Goal: Transaction & Acquisition: Purchase product/service

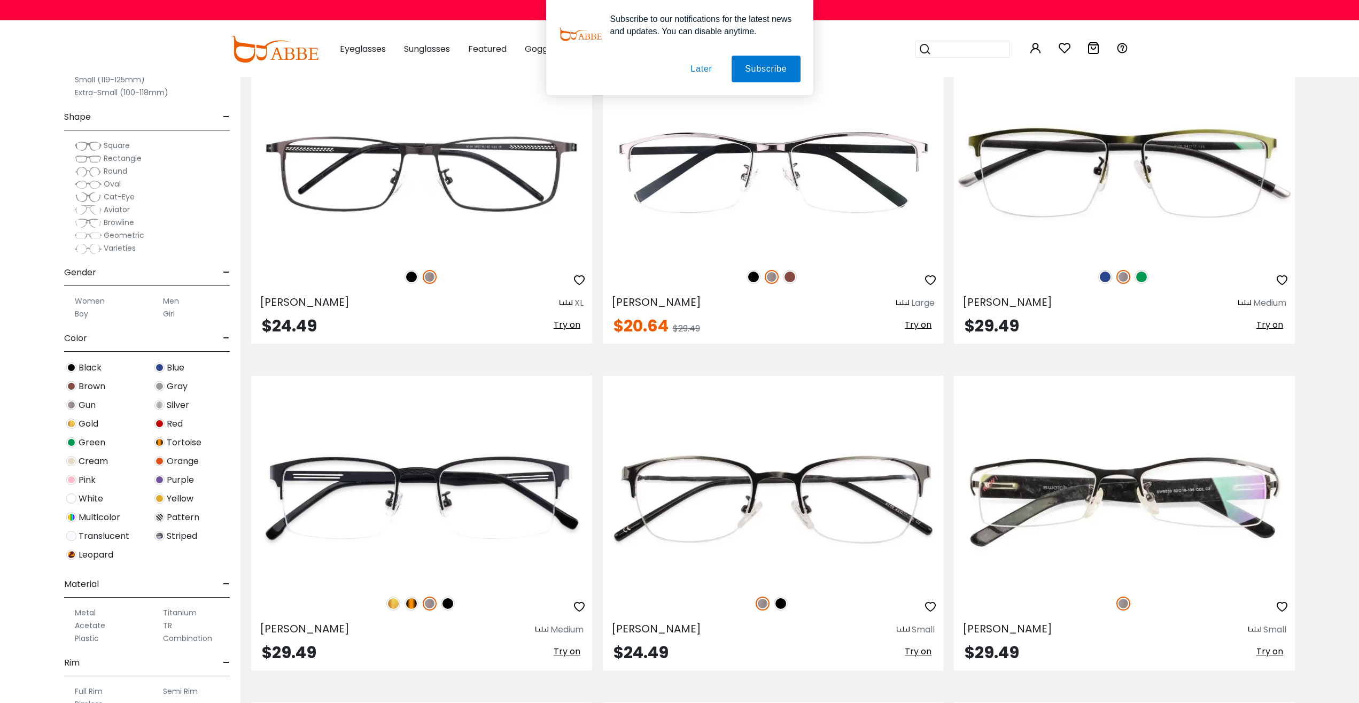
scroll to position [1669, 0]
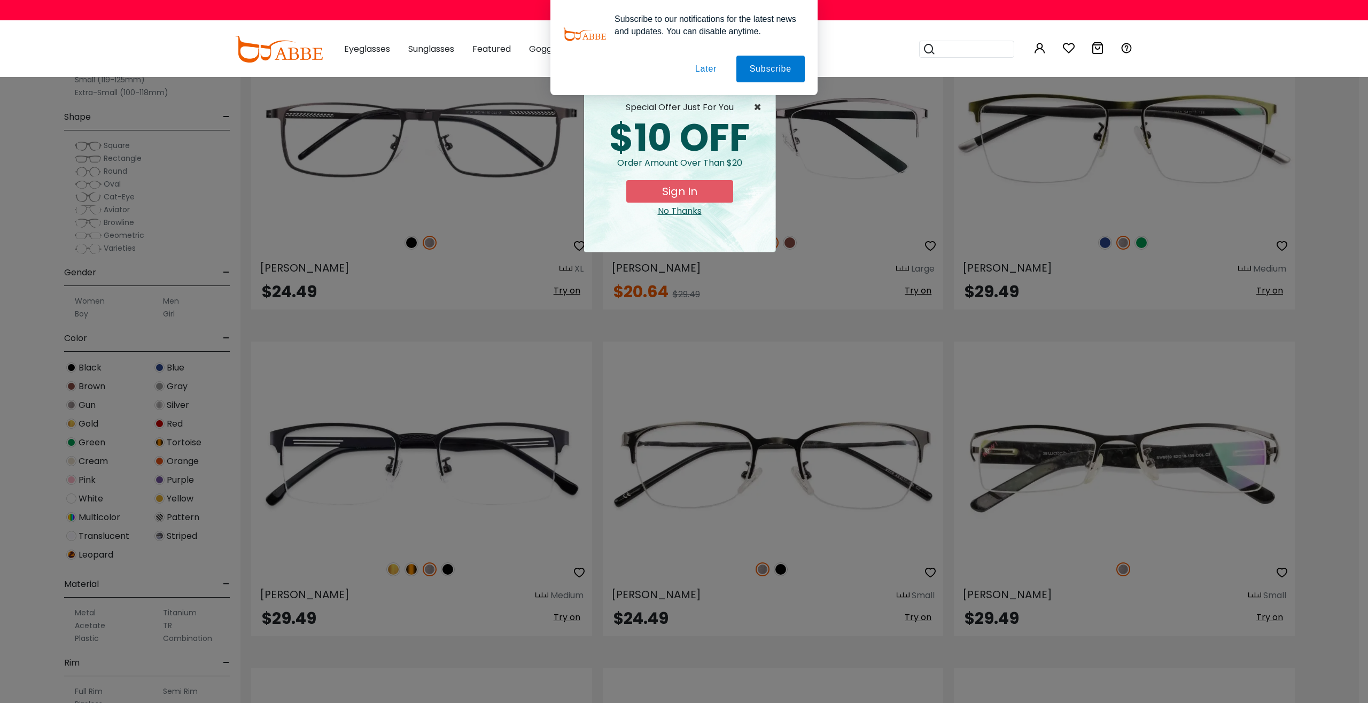
click at [758, 104] on span "×" at bounding box center [759, 107] width 13 height 13
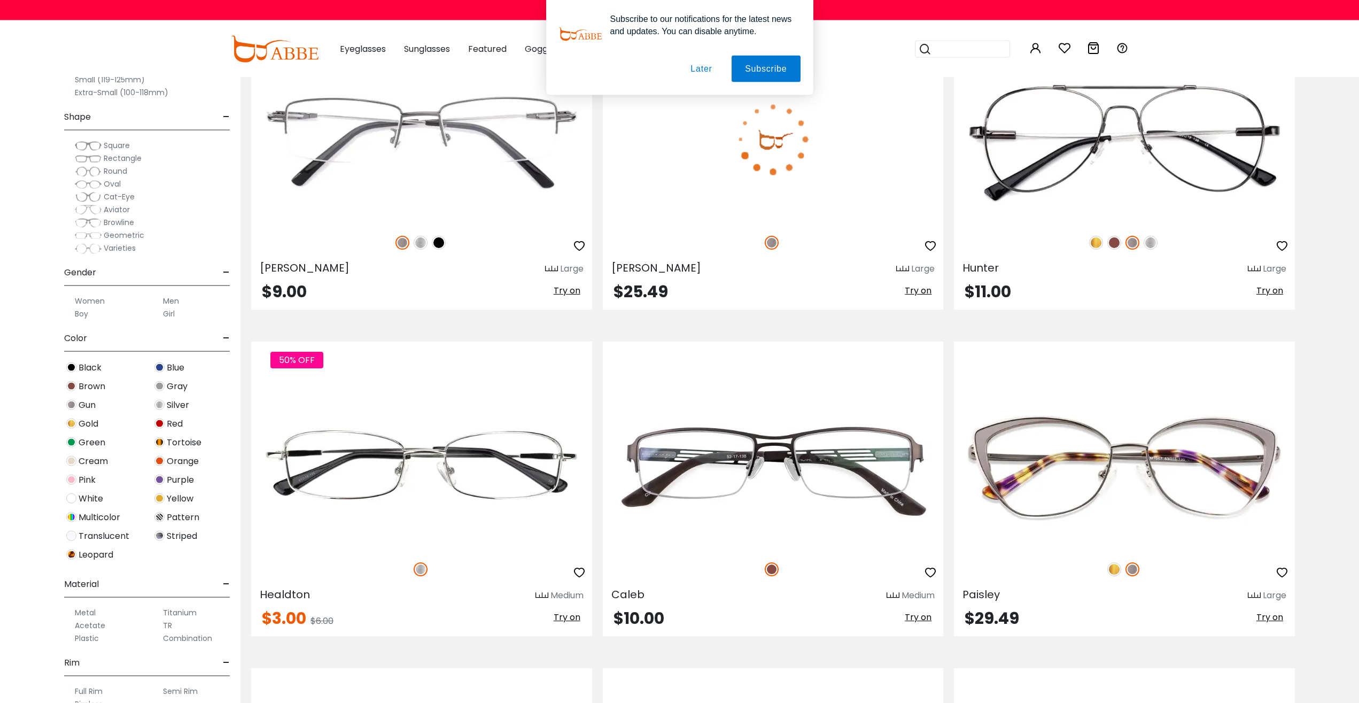
scroll to position [2977, 0]
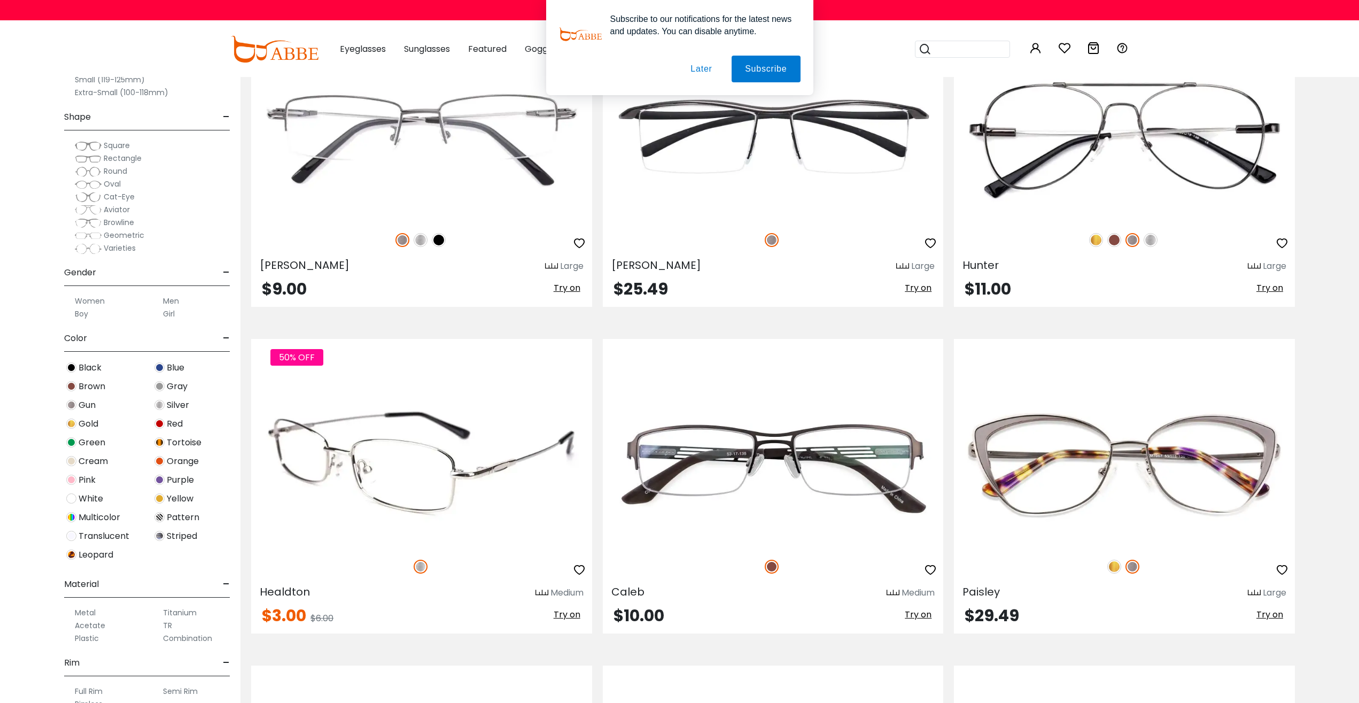
click at [341, 461] on img at bounding box center [421, 462] width 341 height 170
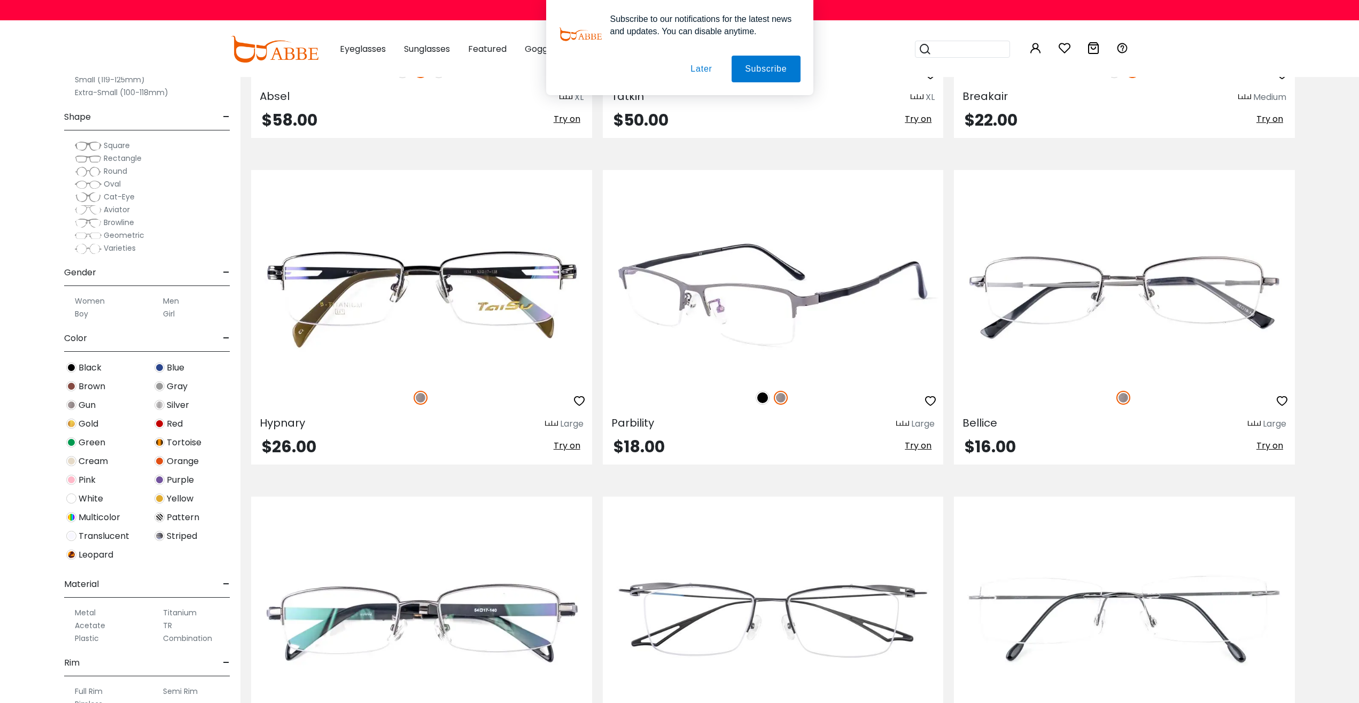
scroll to position [6410, 0]
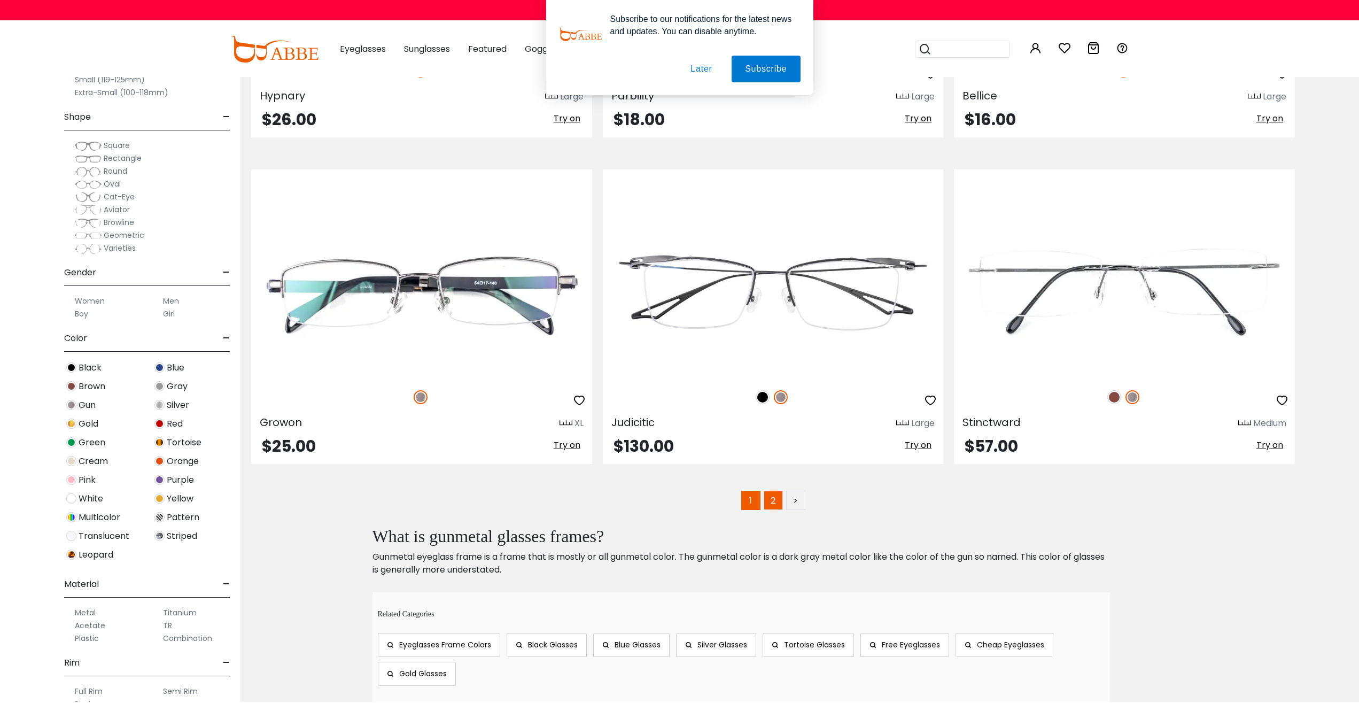
click at [775, 502] on link "2" at bounding box center [772, 499] width 19 height 19
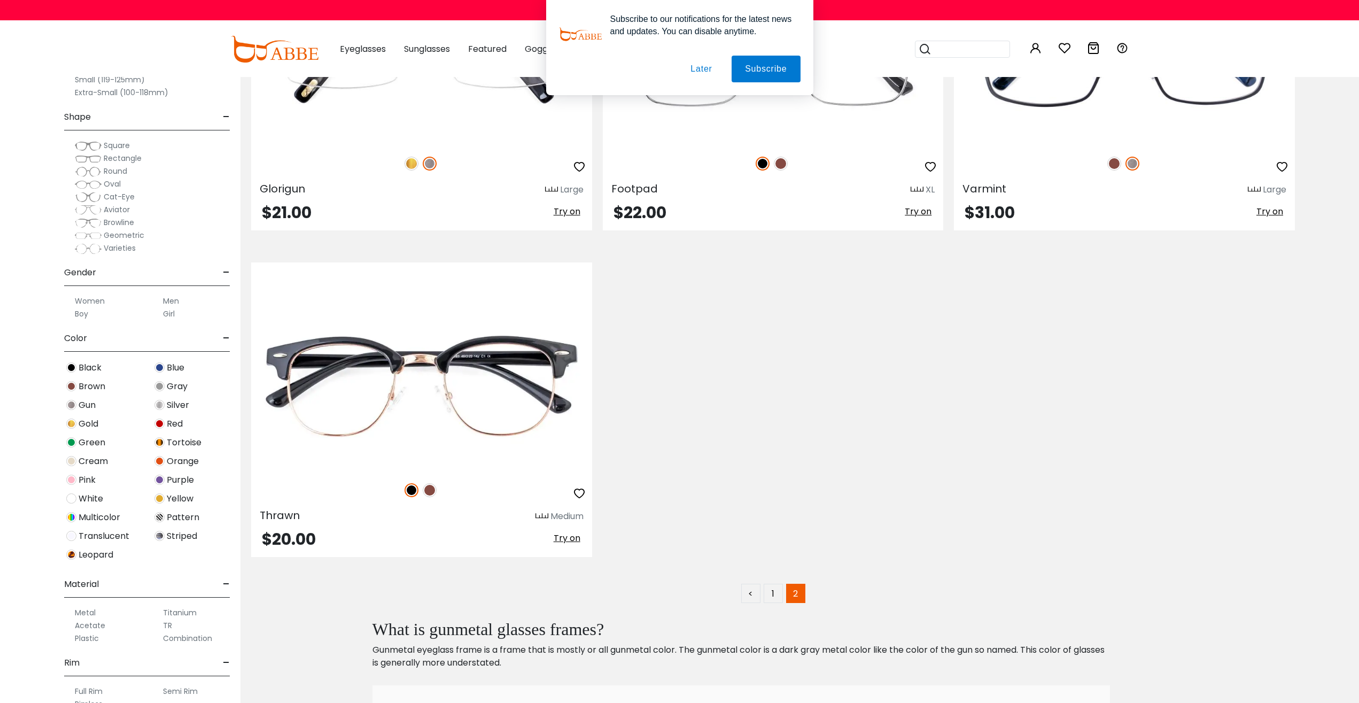
scroll to position [1144, 0]
